Goal: Navigation & Orientation: Find specific page/section

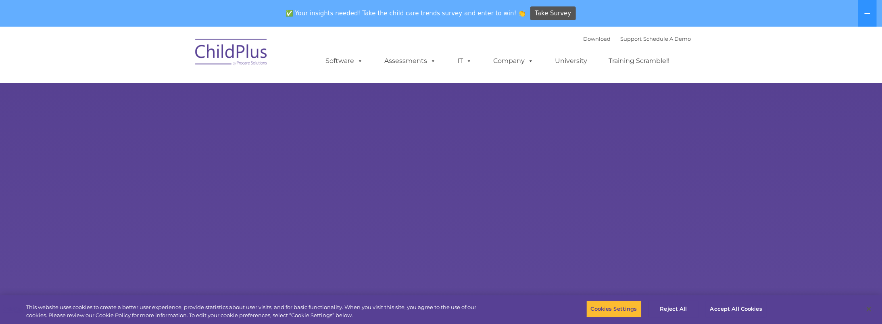
select select "MEDIUM"
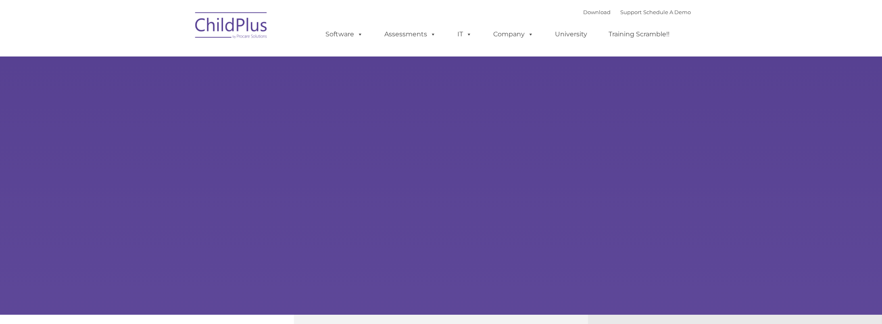
type input ""
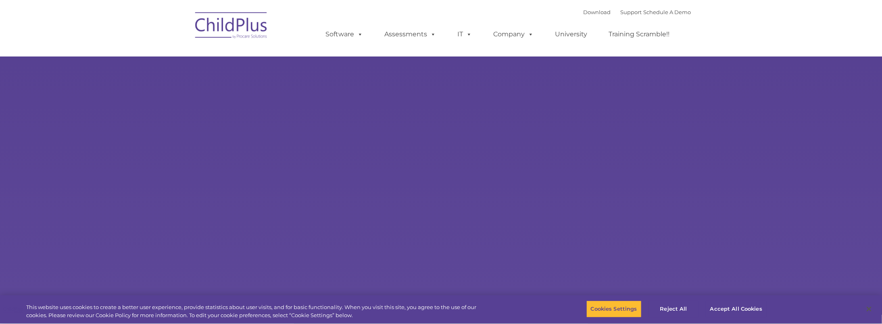
select select "MEDIUM"
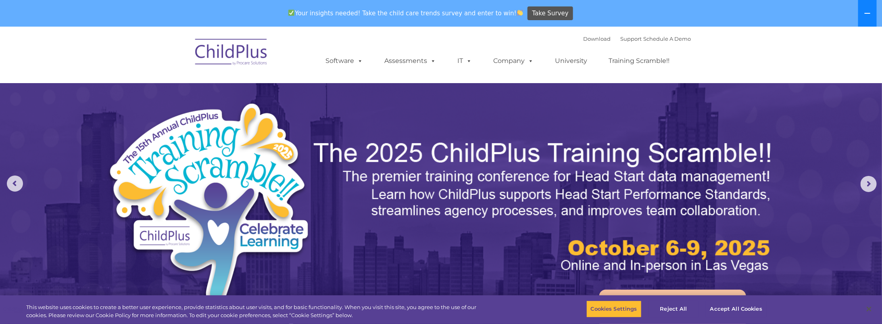
click at [870, 13] on icon at bounding box center [867, 13] width 6 height 1
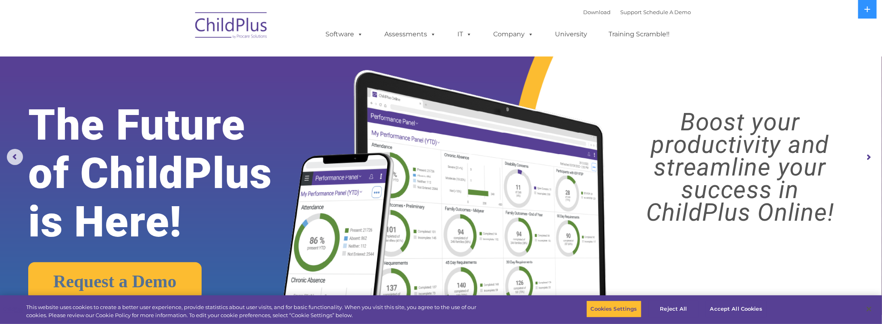
click at [221, 32] on img at bounding box center [231, 26] width 81 height 40
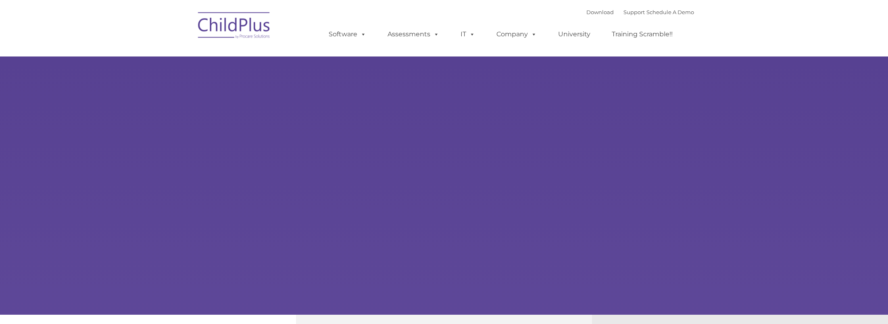
type input ""
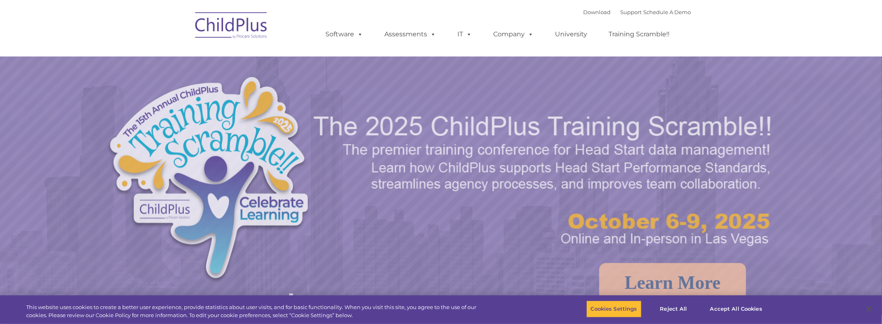
select select "MEDIUM"
